Goal: Task Accomplishment & Management: Complete application form

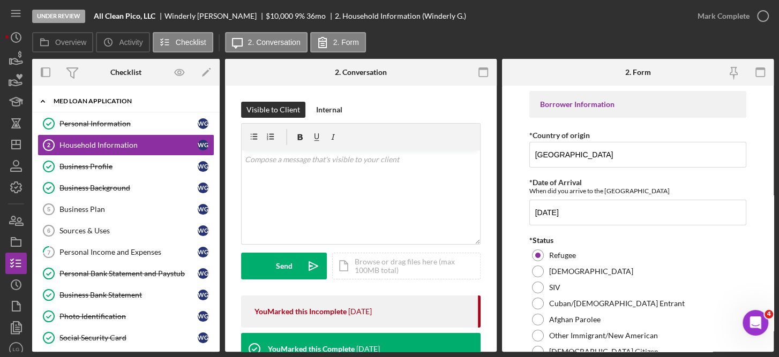
scroll to position [1168, 0]
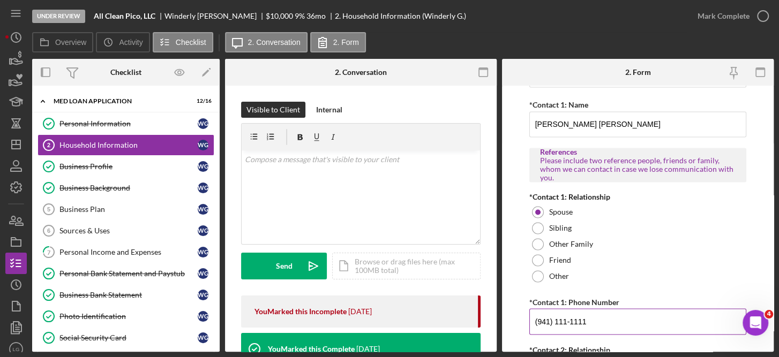
click at [604, 314] on input "(941) 111-1111" at bounding box center [638, 322] width 218 height 26
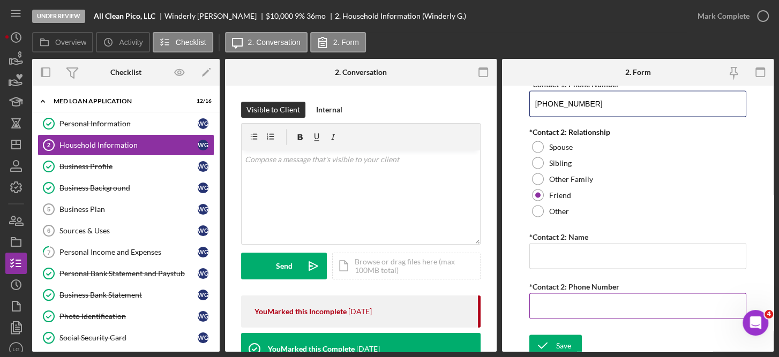
scroll to position [1387, 0]
type input "[PHONE_NUMBER]"
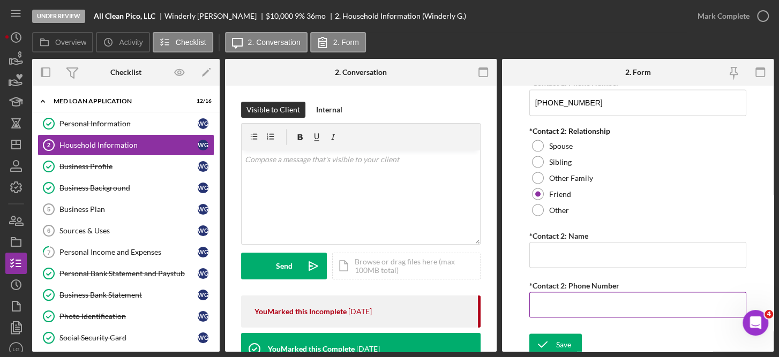
click at [561, 295] on input "*Contact 2: Phone Number" at bounding box center [638, 305] width 218 height 26
type input "[PHONE_NUMBER]"
click at [571, 249] on input "*Contact 2: Name" at bounding box center [638, 255] width 218 height 26
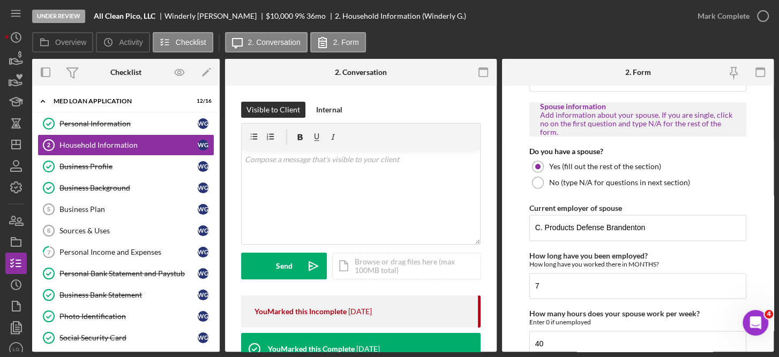
scroll to position [898, 0]
type input "[PERSON_NAME]"
click at [556, 285] on input "7" at bounding box center [638, 287] width 218 height 26
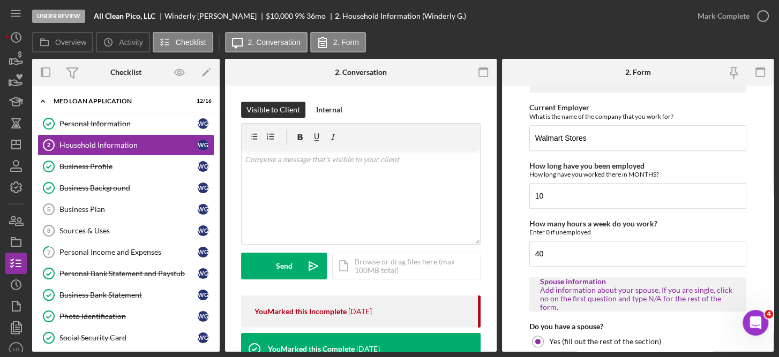
scroll to position [720, 0]
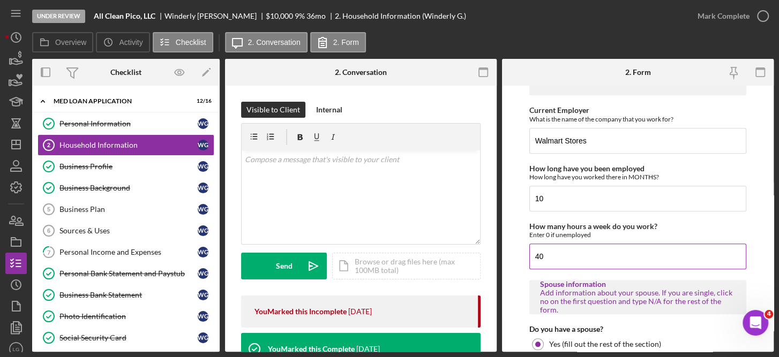
type input "8"
click at [571, 253] on input "40" at bounding box center [638, 257] width 218 height 26
type input "4"
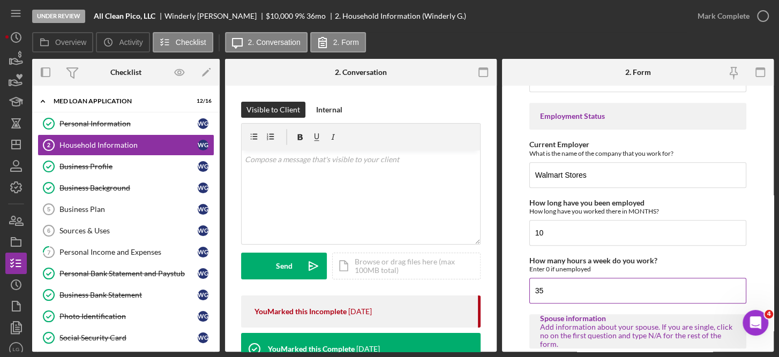
scroll to position [681, 0]
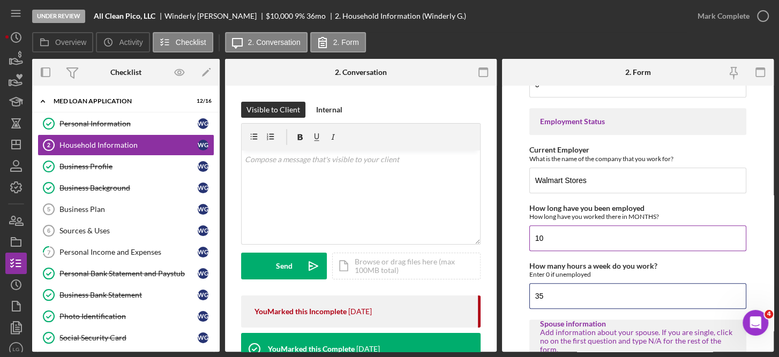
type input "35"
click at [569, 236] on input "10" at bounding box center [638, 239] width 218 height 26
type input "1"
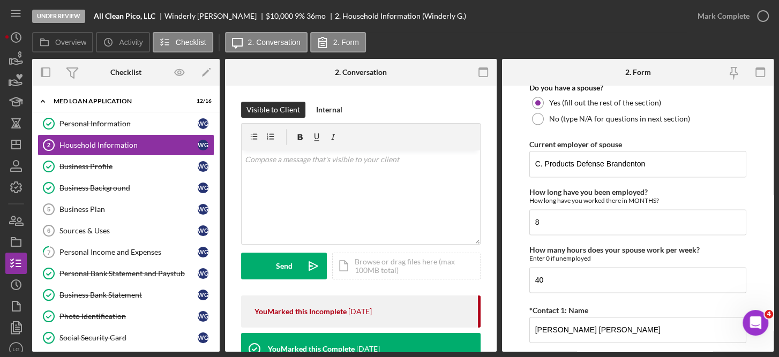
scroll to position [971, 0]
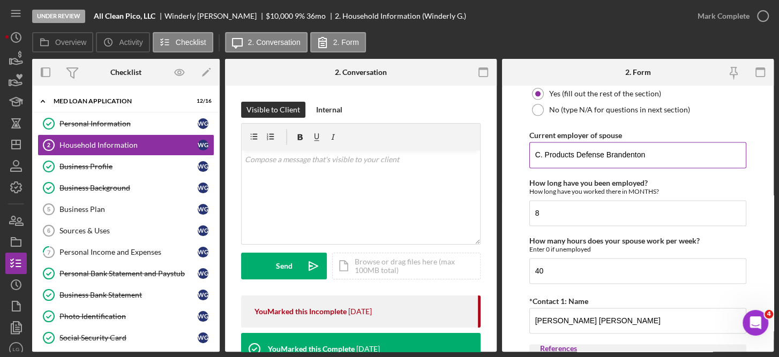
type input "9"
click at [606, 148] on input "C. Products Defense Brandenton" at bounding box center [638, 155] width 218 height 26
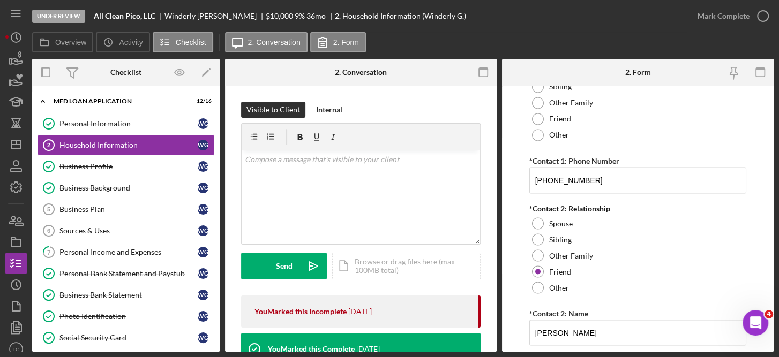
scroll to position [1387, 0]
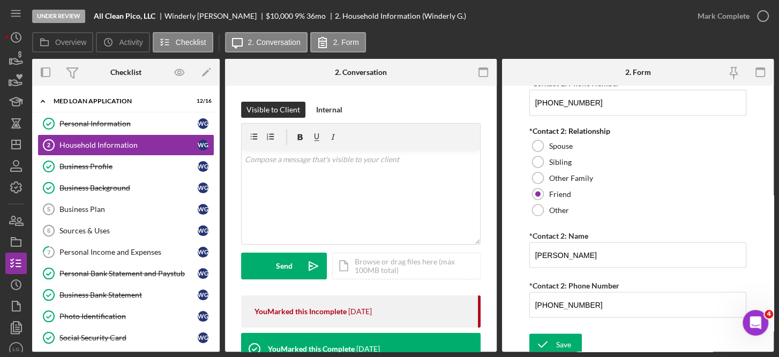
type input "C. Products Defense- Bradenton"
click at [559, 344] on div "Save" at bounding box center [563, 344] width 15 height 21
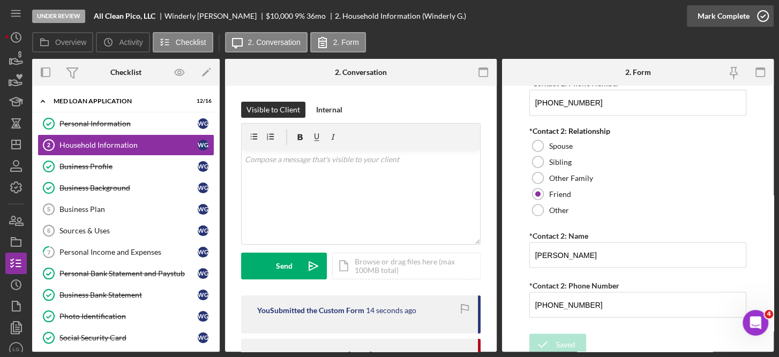
click at [763, 17] on polyline "button" at bounding box center [763, 16] width 4 height 3
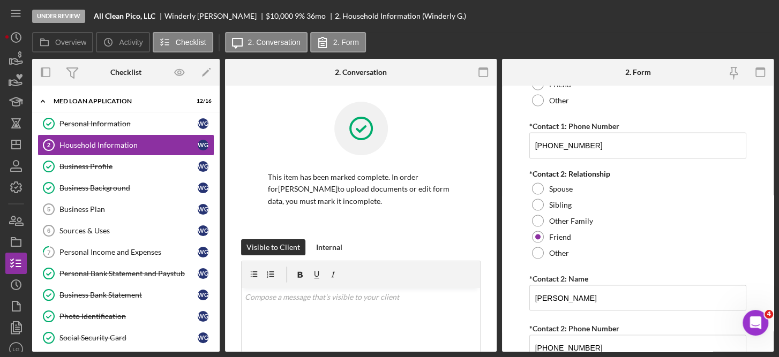
scroll to position [1430, 0]
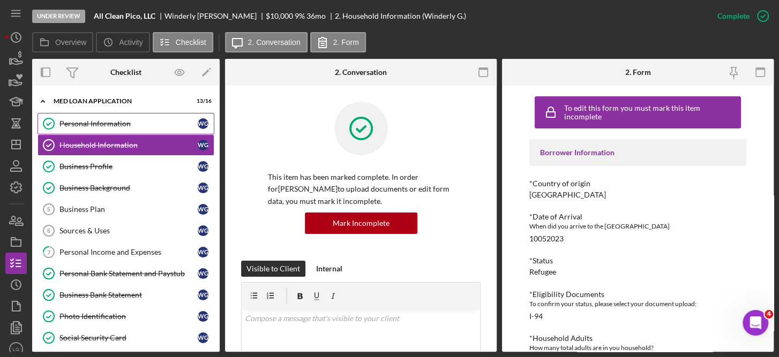
click at [114, 122] on div "Personal Information" at bounding box center [128, 124] width 138 height 9
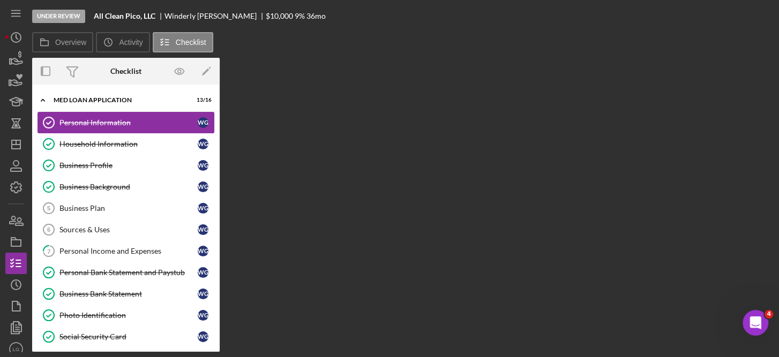
click at [114, 122] on div "Personal Information" at bounding box center [128, 122] width 138 height 9
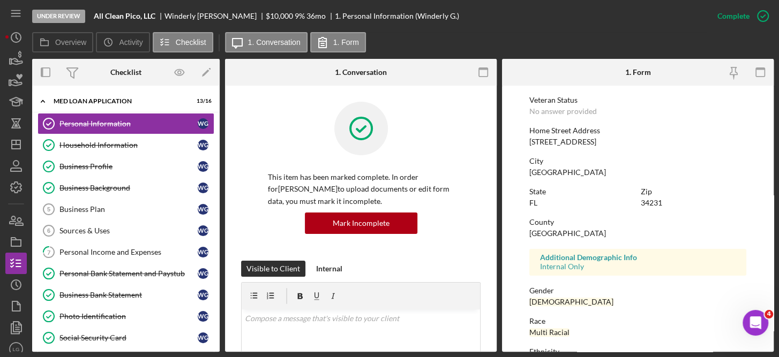
scroll to position [142, 0]
click at [116, 312] on div "Photo Identification" at bounding box center [128, 316] width 138 height 9
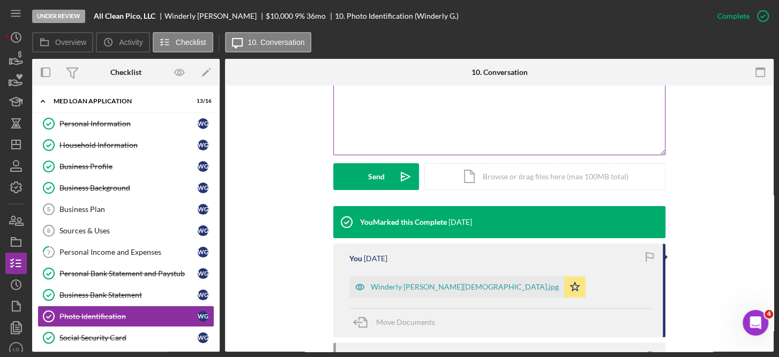
scroll to position [231, 0]
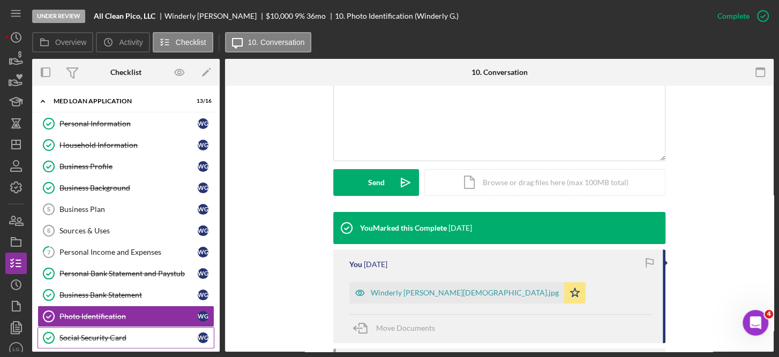
click at [118, 334] on div "Social Security Card" at bounding box center [128, 338] width 138 height 9
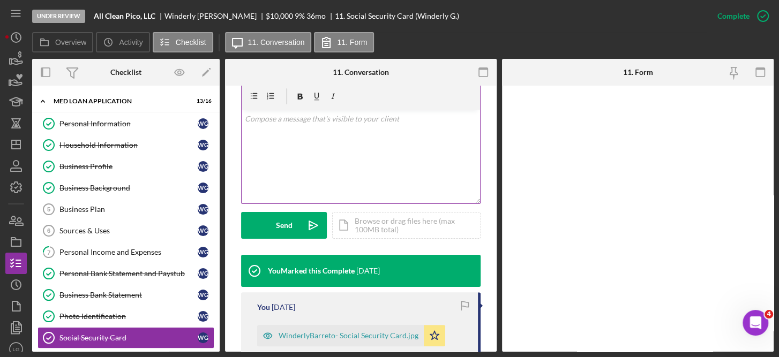
scroll to position [202, 0]
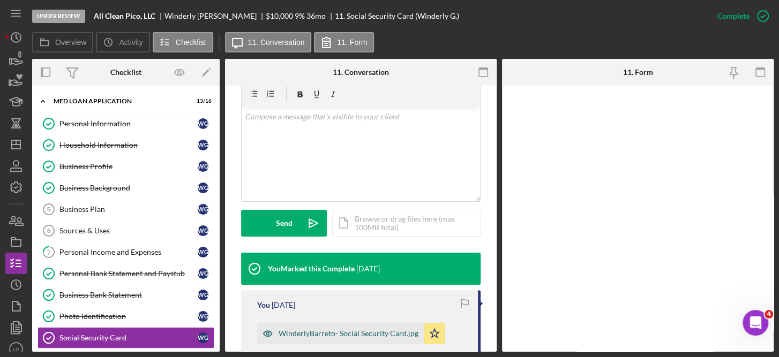
click at [360, 335] on div "WinderlyBarreto- Social Security Card.jpg" at bounding box center [349, 334] width 140 height 9
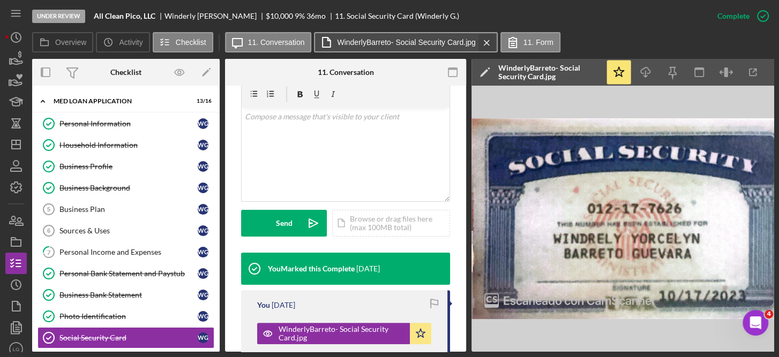
click at [482, 42] on icon "Icon/Menu Close" at bounding box center [486, 42] width 19 height 27
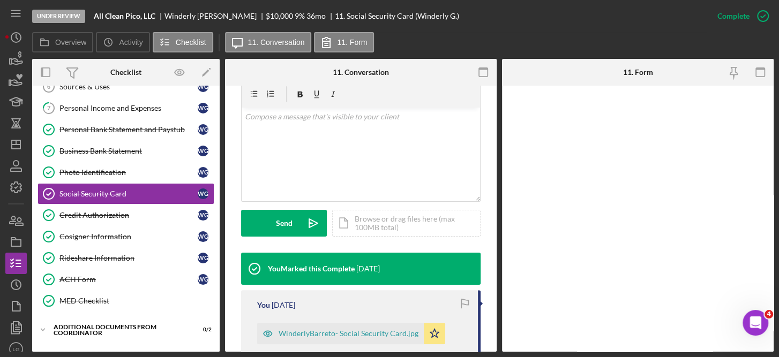
scroll to position [148, 0]
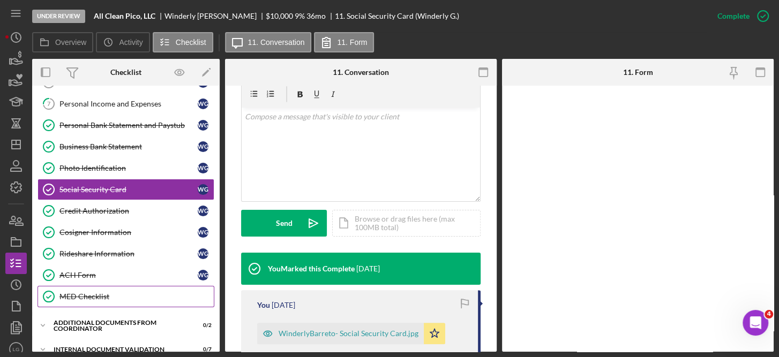
click at [95, 293] on div "MED Checklist" at bounding box center [136, 297] width 154 height 9
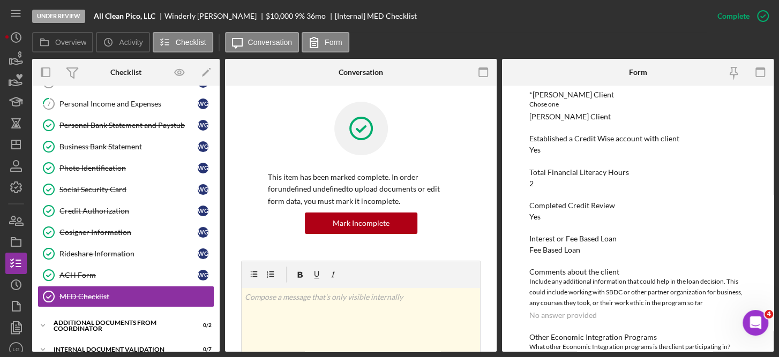
scroll to position [151, 0]
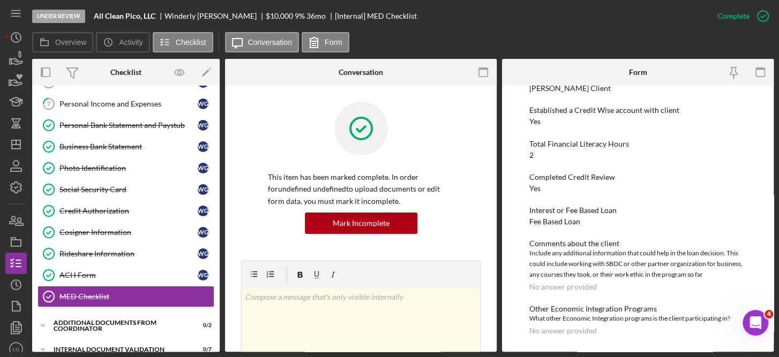
click at [766, 109] on div "To edit this form you must mark this item incomplete Checklist *Loan ID JFCSFY2…" at bounding box center [638, 219] width 272 height 266
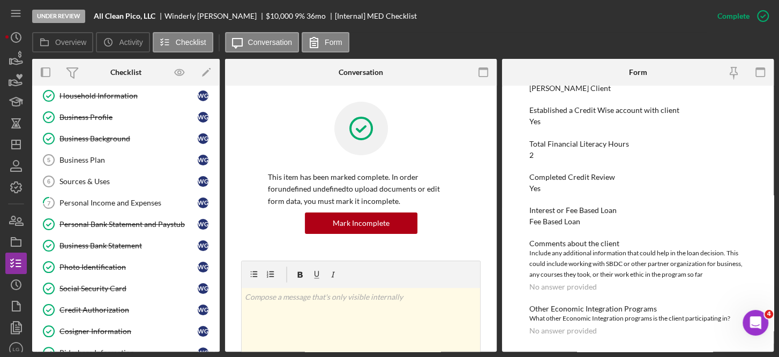
scroll to position [0, 0]
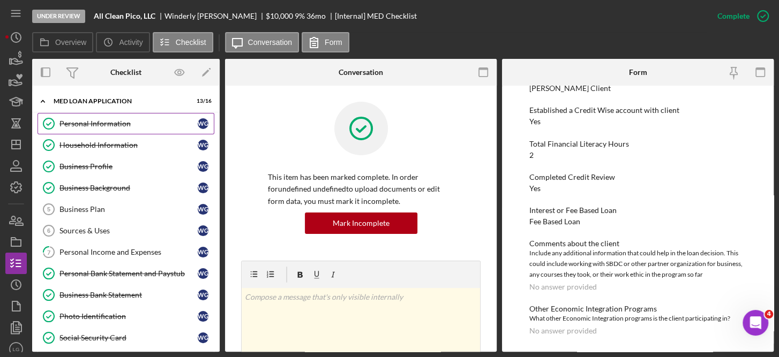
click at [118, 123] on div "Personal Information" at bounding box center [128, 124] width 138 height 9
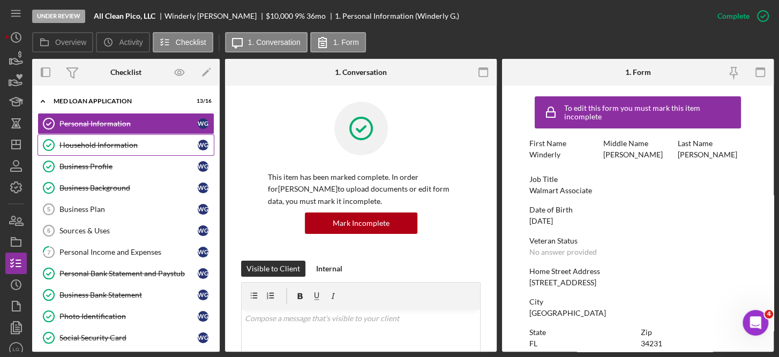
click at [101, 141] on div "Household Information" at bounding box center [128, 145] width 138 height 9
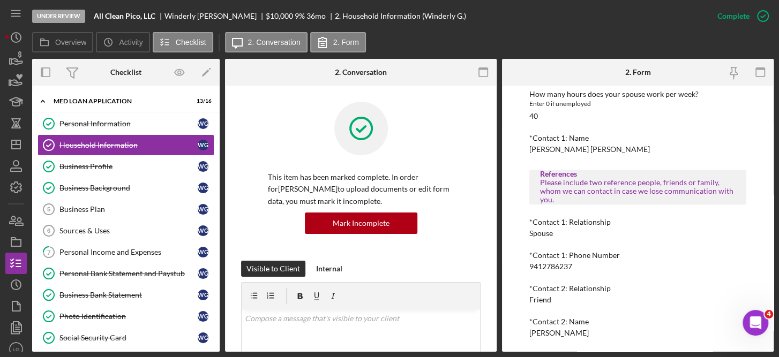
scroll to position [812, 0]
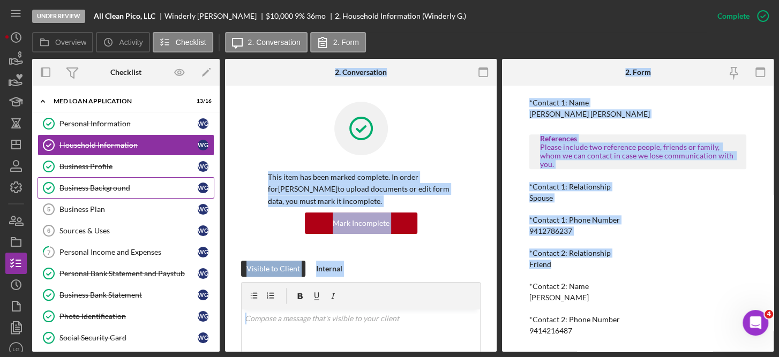
drag, startPoint x: 652, startPoint y: 266, endPoint x: 164, endPoint y: 182, distance: 495.0
click at [164, 182] on div "Overview Internal Workflow Stage Under Review Icon/Dropdown Arrow Archive (can …" at bounding box center [403, 205] width 742 height 293
drag, startPoint x: 164, startPoint y: 182, endPoint x: 79, endPoint y: 165, distance: 86.8
click at [79, 165] on div "Business Profile" at bounding box center [128, 166] width 138 height 9
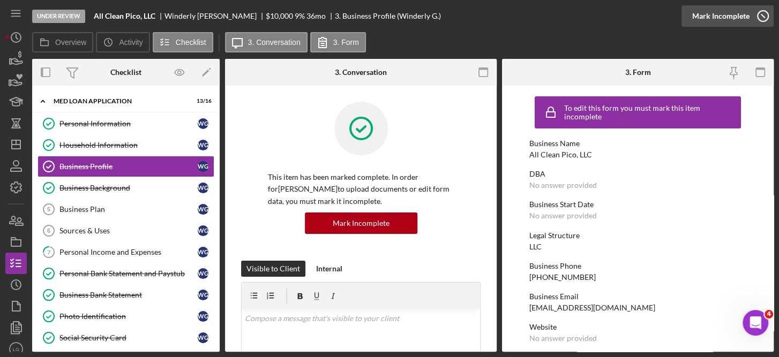
click at [761, 17] on icon "button" at bounding box center [763, 16] width 27 height 27
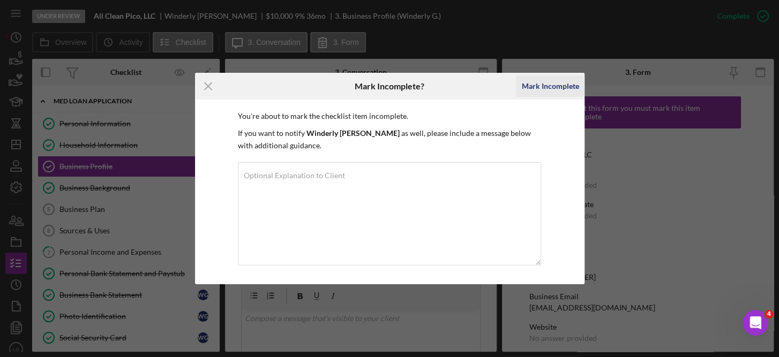
click at [556, 85] on div "Mark Incomplete" at bounding box center [549, 86] width 57 height 21
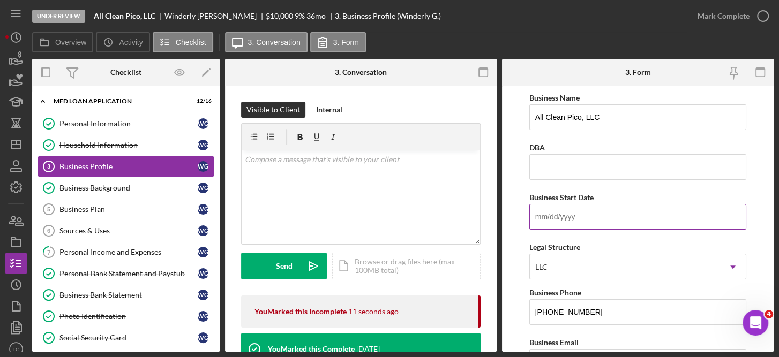
click at [551, 215] on input "Business Start Date" at bounding box center [638, 217] width 218 height 26
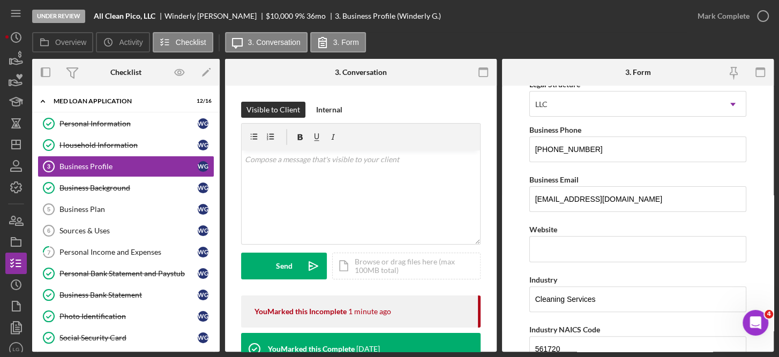
scroll to position [163, 0]
type input "[DATE]"
click at [561, 250] on input "Website" at bounding box center [638, 249] width 218 height 26
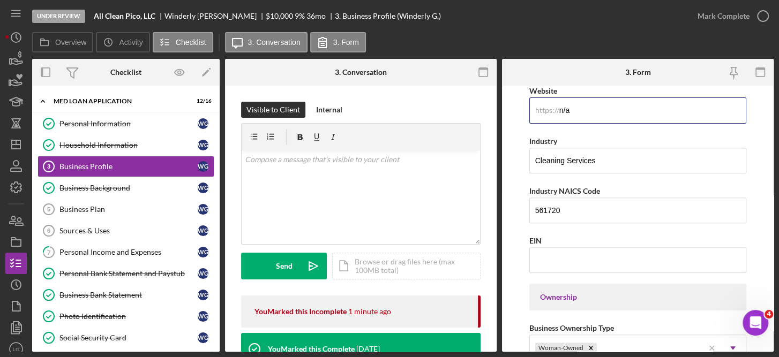
scroll to position [322, 0]
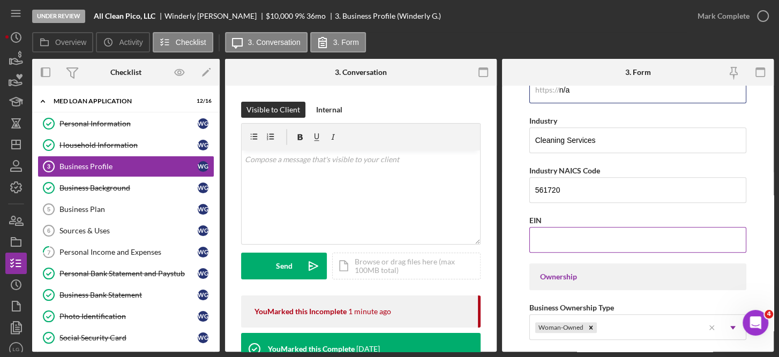
type input "n/a"
click at [577, 237] on input "EIN" at bounding box center [638, 240] width 218 height 26
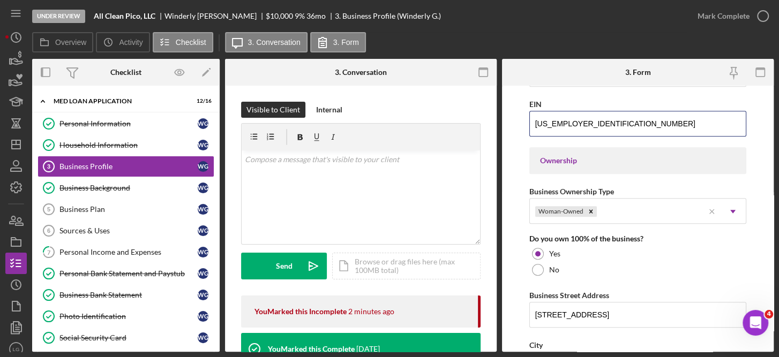
scroll to position [463, 0]
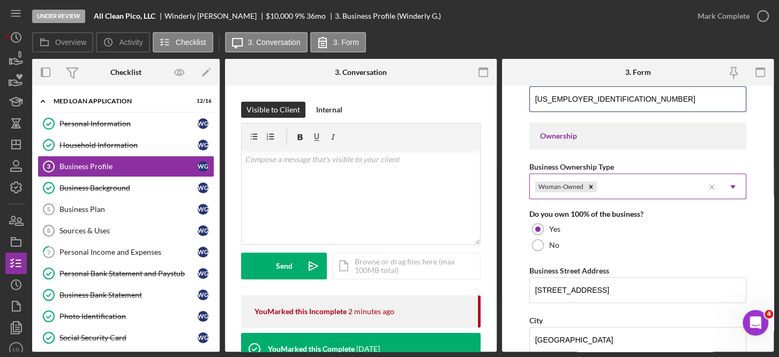
type input "[US_EMPLOYER_IDENTIFICATION_NUMBER]"
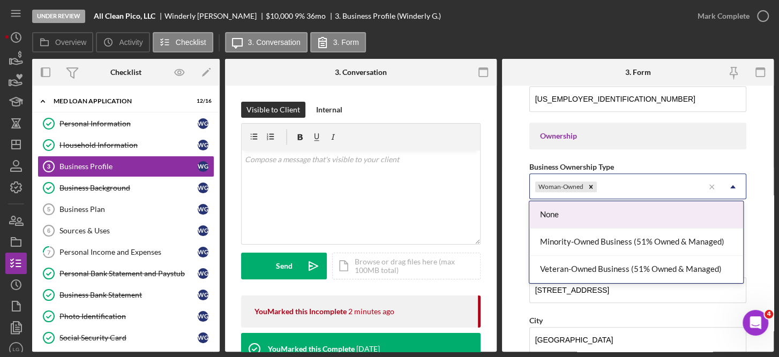
click at [731, 186] on icon "Icon/Dropdown Arrow" at bounding box center [733, 187] width 26 height 26
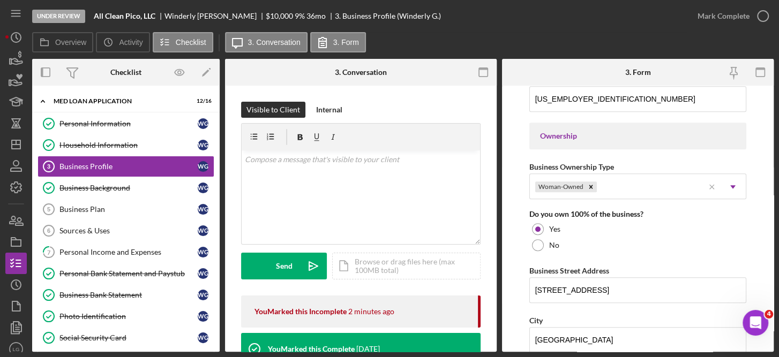
click at [763, 260] on form "Business Name All Clean Pico, LLC DBA Business Start Date [DATE] Legal Structur…" at bounding box center [638, 219] width 272 height 266
click at [770, 279] on form "Business Name All Clean Pico, LLC DBA Business Start Date [DATE] Legal Structur…" at bounding box center [638, 219] width 272 height 266
click at [769, 263] on form "Business Name All Clean Pico, LLC DBA Business Start Date [DATE] Legal Structur…" at bounding box center [638, 219] width 272 height 266
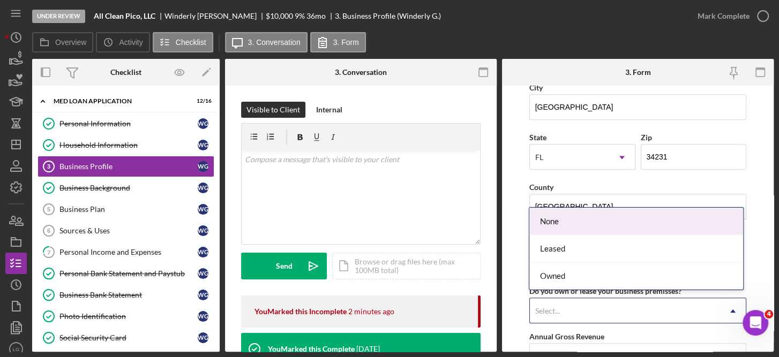
click at [730, 310] on use at bounding box center [732, 311] width 5 height 3
click at [549, 226] on div "None" at bounding box center [636, 221] width 214 height 27
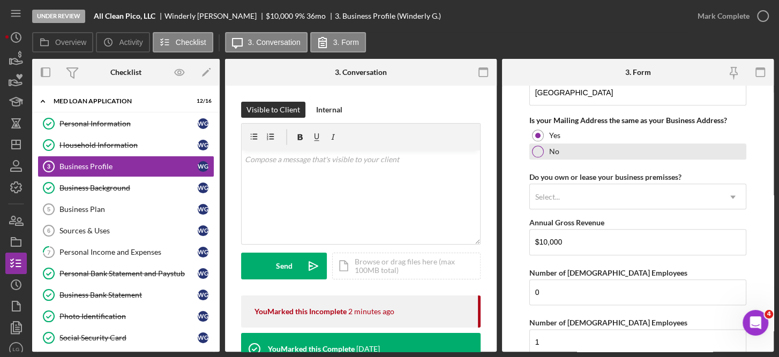
scroll to position [812, 0]
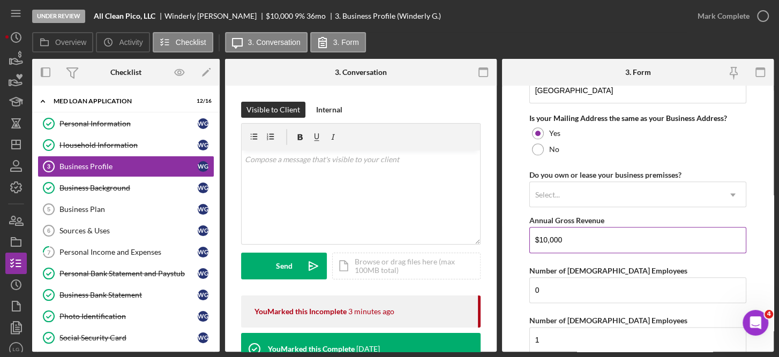
click at [599, 239] on input "$10,000" at bounding box center [638, 240] width 218 height 26
type input "$1"
type input "$3"
type input "$42,000"
click at [560, 292] on input "0" at bounding box center [638, 291] width 218 height 26
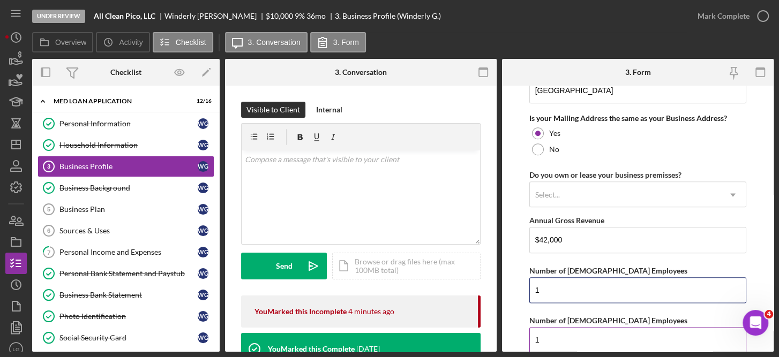
type input "1"
click at [558, 336] on input "1" at bounding box center [638, 340] width 218 height 26
type input "0"
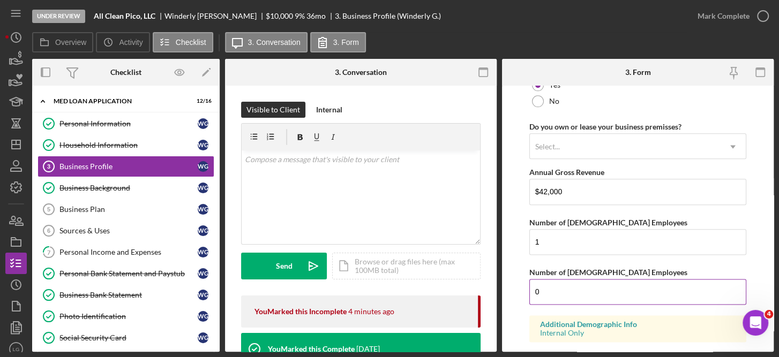
scroll to position [919, 0]
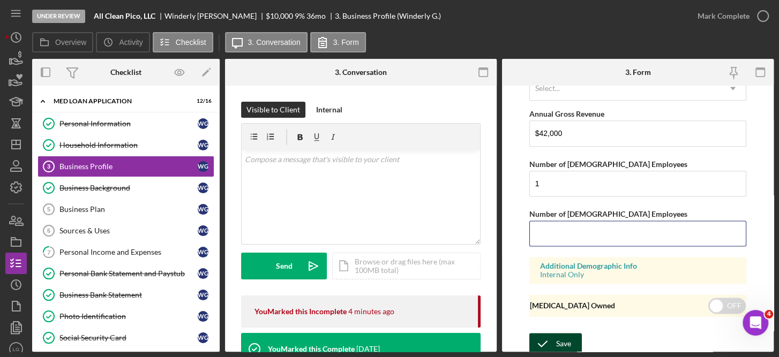
type input "1"
click at [559, 339] on div "Save" at bounding box center [563, 343] width 15 height 21
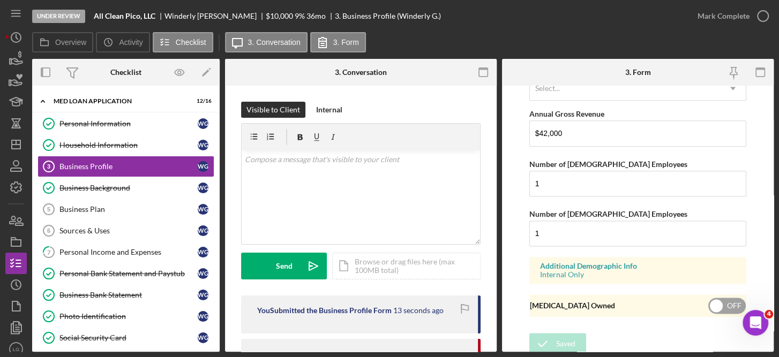
click at [720, 299] on input "checkbox" at bounding box center [727, 306] width 38 height 16
checkbox input "true"
click at [561, 328] on form "Business Name All Clean Pico, LLC DBA Business Start Date [DATE] Legal Structur…" at bounding box center [638, 219] width 272 height 266
click at [561, 333] on div "Save" at bounding box center [563, 343] width 15 height 21
click at [763, 11] on circle "button" at bounding box center [763, 16] width 11 height 11
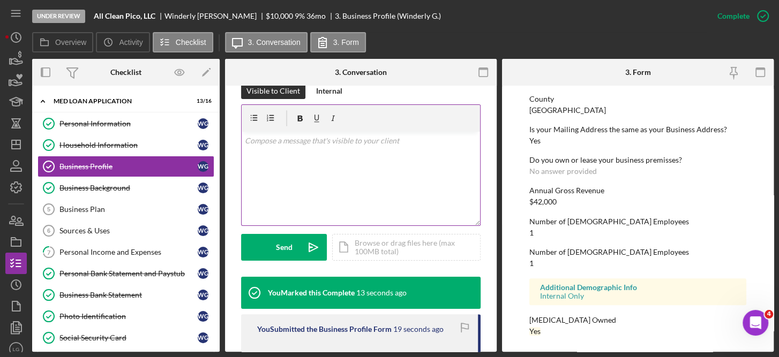
scroll to position [181, 0]
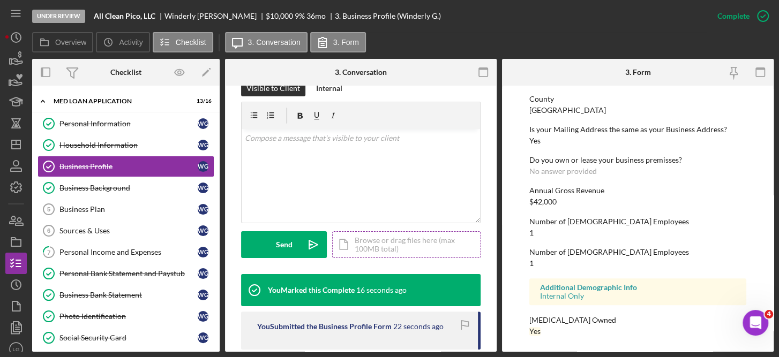
click at [387, 238] on div "Icon/Document Browse or drag files here (max 100MB total) Tap to choose files o…" at bounding box center [406, 245] width 148 height 27
click at [393, 240] on div "Icon/Document Browse or drag files here (max 100MB total) Tap to choose files o…" at bounding box center [406, 245] width 148 height 27
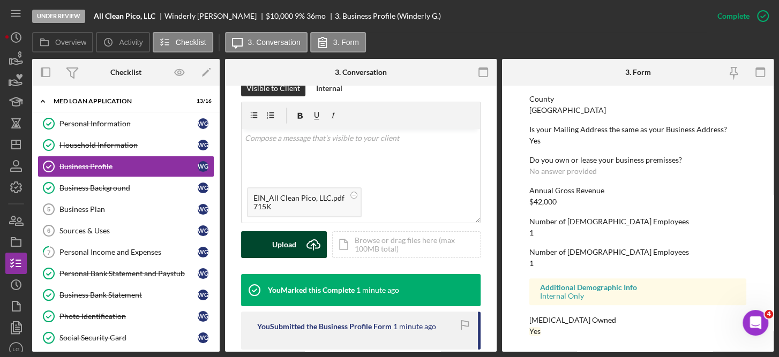
click at [289, 243] on div "Upload" at bounding box center [284, 245] width 24 height 27
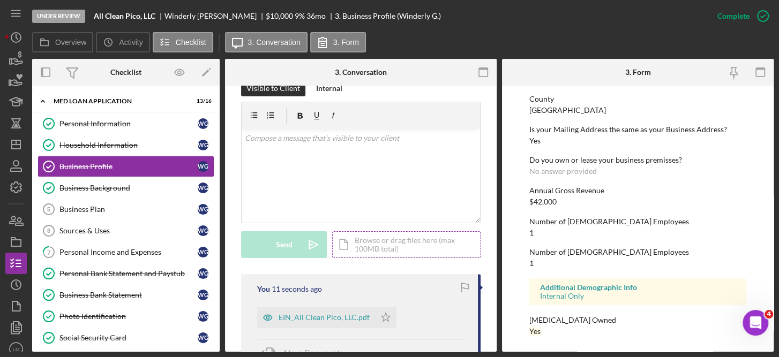
click at [382, 242] on div "Icon/Document Browse or drag files here (max 100MB total) Tap to choose files o…" at bounding box center [406, 245] width 148 height 27
click at [378, 244] on div "Icon/Document Browse or drag files here (max 100MB total) Tap to choose files o…" at bounding box center [406, 245] width 148 height 27
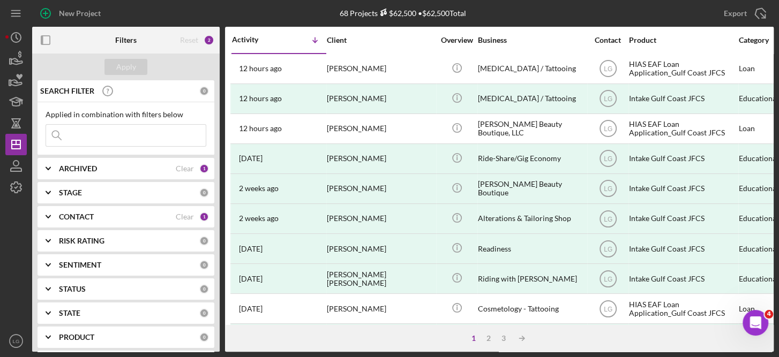
scroll to position [251, 0]
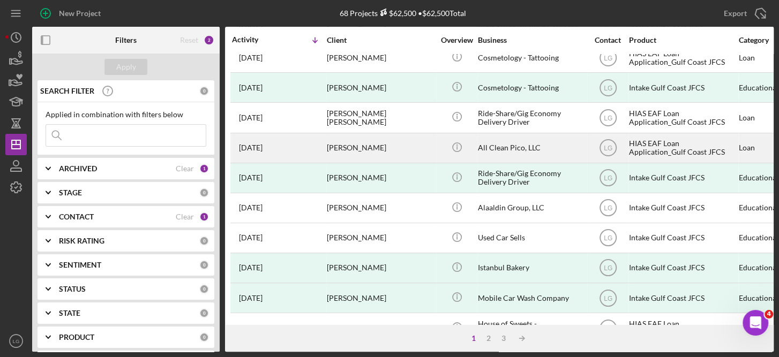
click at [655, 143] on div "HIAS EAF Loan Application_Gulf Coast JFCS" at bounding box center [682, 148] width 107 height 28
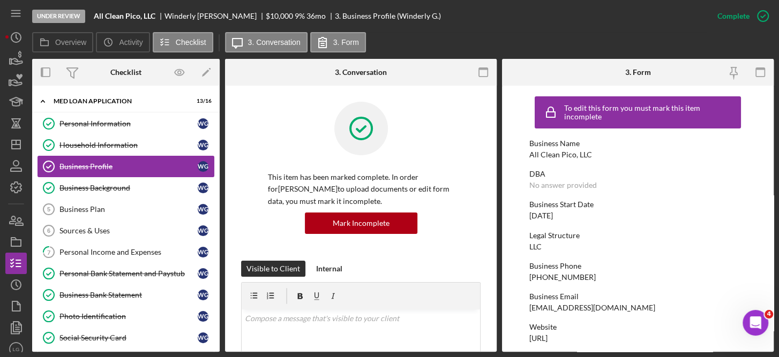
click at [100, 162] on div "Business Profile" at bounding box center [128, 166] width 138 height 9
click at [767, 237] on form "To edit this form you must mark this item incomplete Business Name All Clean Pi…" at bounding box center [638, 219] width 272 height 266
click at [774, 215] on div "Under Review All Clean Pico, LLC Winderly Guevara $10,000 $10,000 9 % 36 mo 3. …" at bounding box center [389, 178] width 779 height 357
click at [123, 164] on div "Business Profile" at bounding box center [128, 166] width 138 height 9
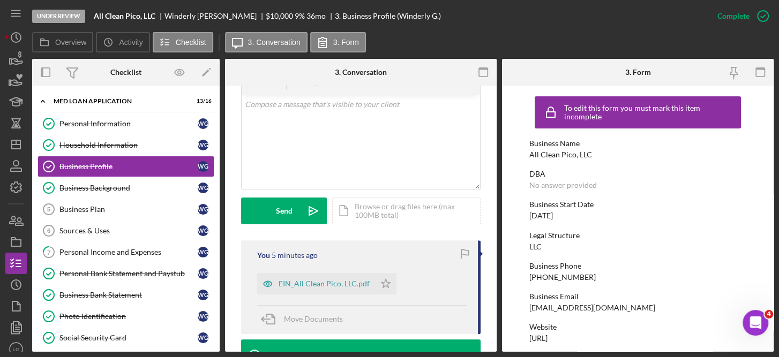
scroll to position [215, 0]
click at [403, 213] on div "Icon/Document Browse or drag files here (max 100MB total) Tap to choose files o…" at bounding box center [406, 210] width 148 height 27
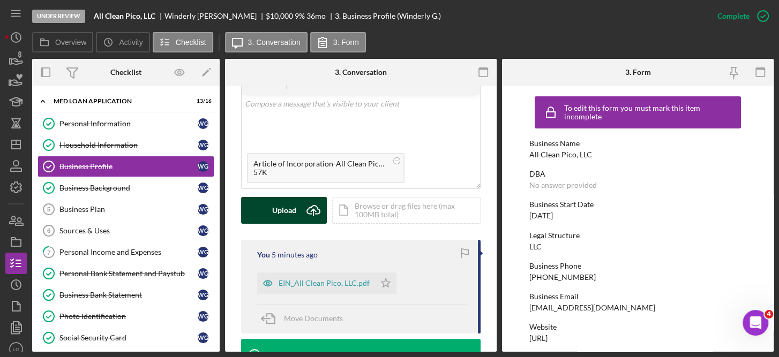
click at [288, 203] on div "Upload" at bounding box center [284, 210] width 24 height 27
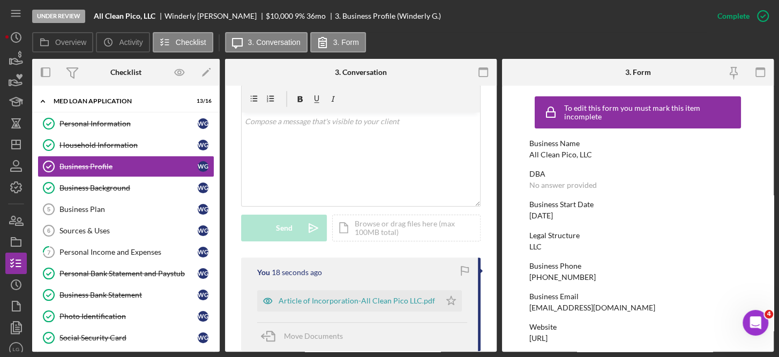
scroll to position [197, 0]
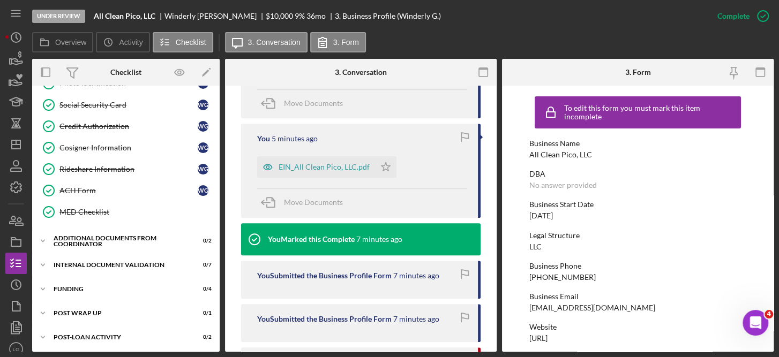
scroll to position [0, 0]
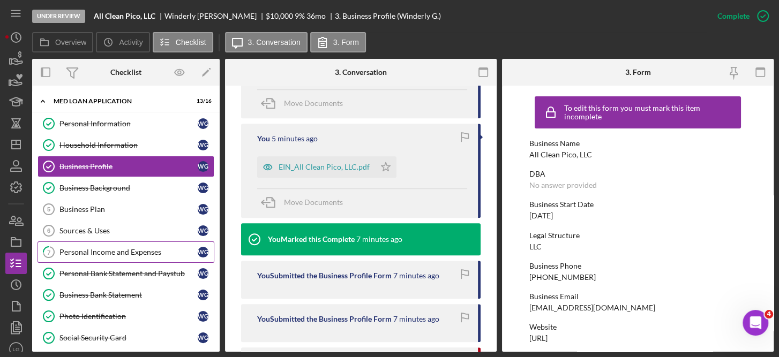
click at [133, 248] on div "Personal Income and Expenses" at bounding box center [128, 252] width 138 height 9
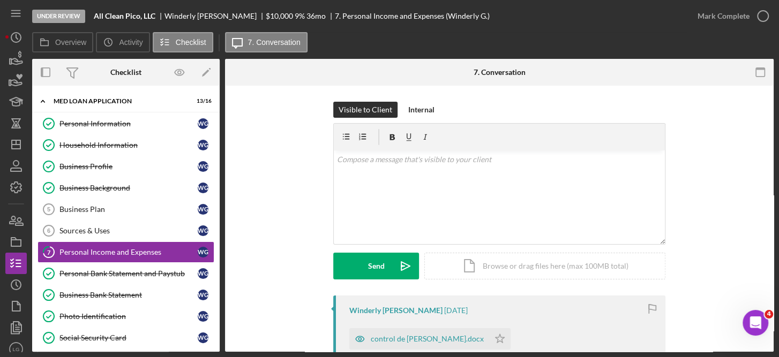
scroll to position [233, 0]
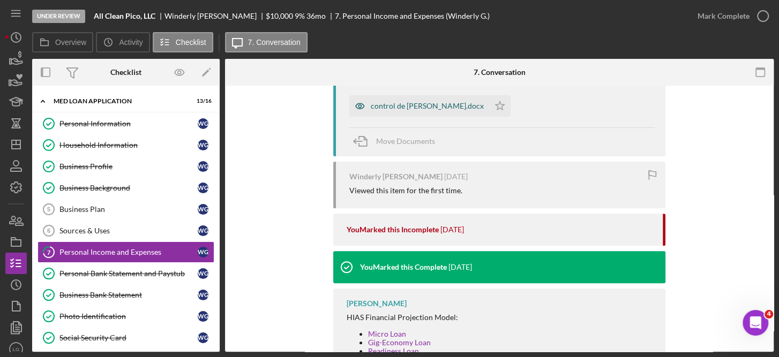
click at [431, 106] on div "control de gasto julioy agosto.docx" at bounding box center [427, 106] width 113 height 9
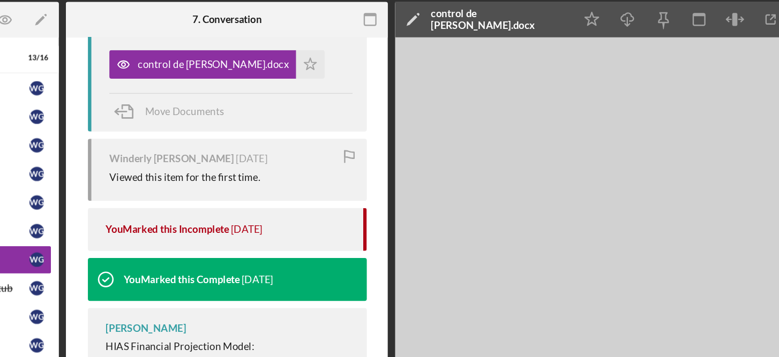
scroll to position [333, 0]
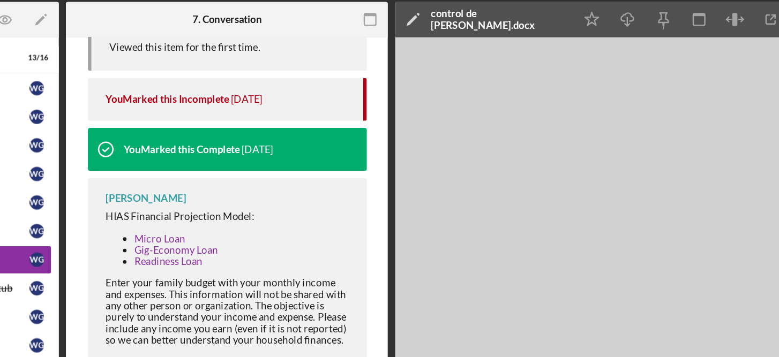
click at [465, 72] on polygon at bounding box center [465, 73] width 8 height 8
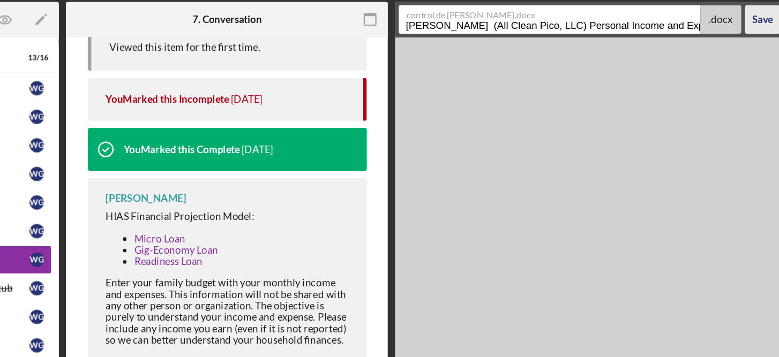
click at [728, 74] on div "Save" at bounding box center [728, 72] width 16 height 21
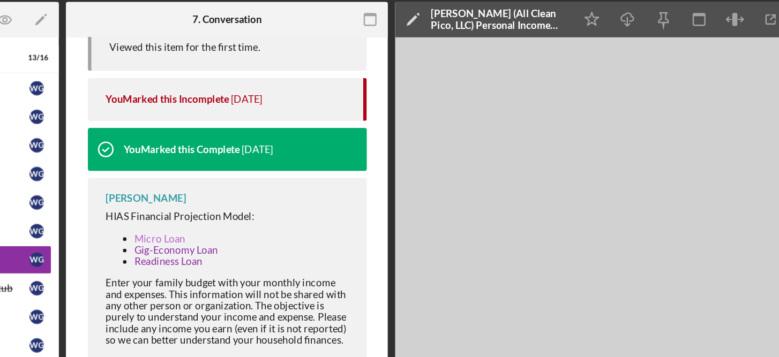
click at [285, 232] on link "Micro Loan" at bounding box center [276, 236] width 38 height 9
